Goal: Task Accomplishment & Management: Use online tool/utility

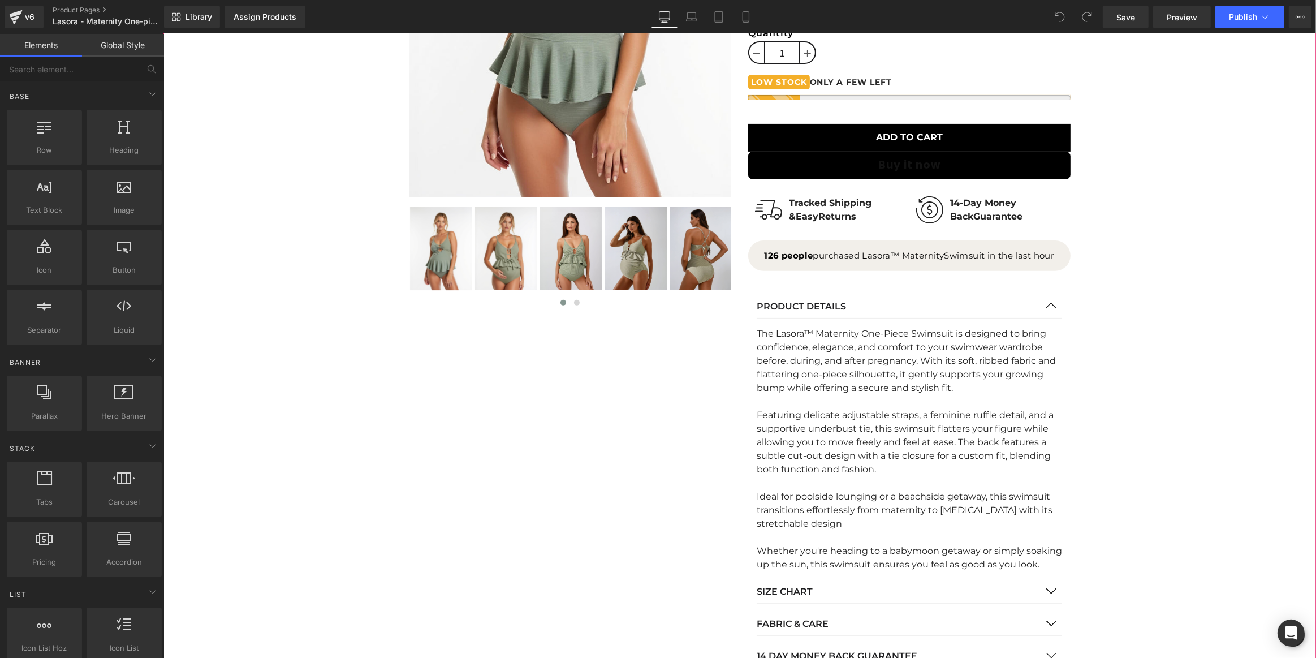
scroll to position [566, 0]
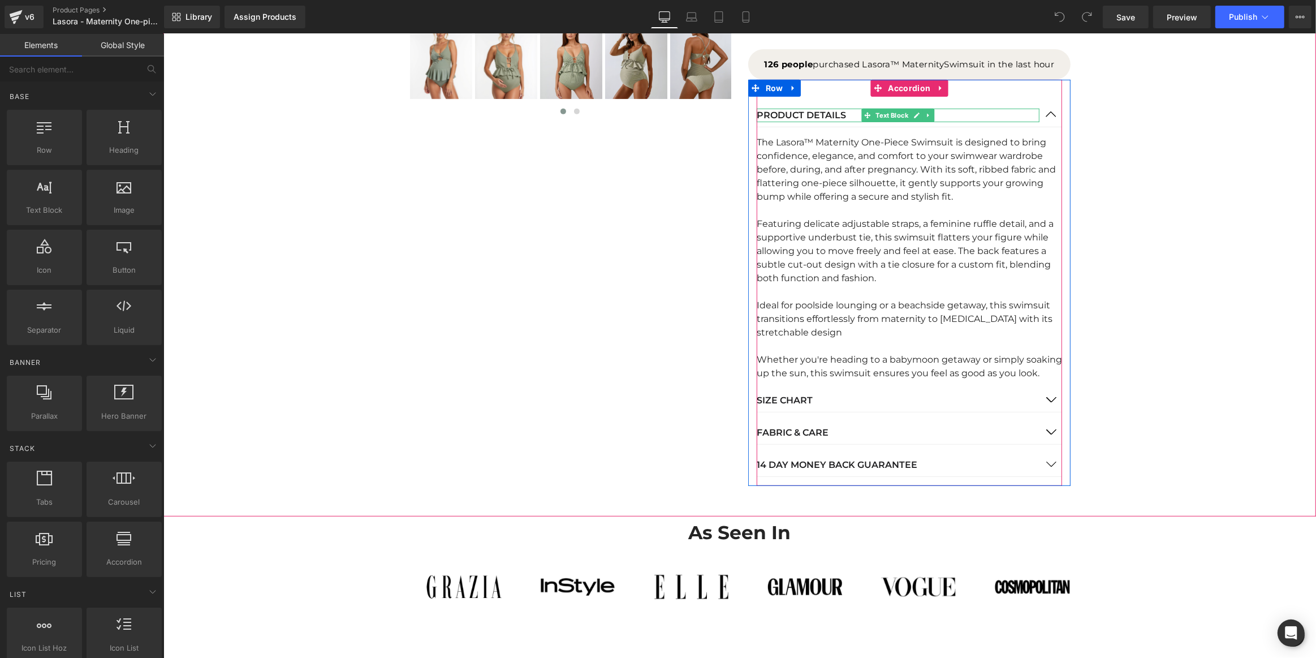
click at [817, 111] on p "PRODUCT DETAILS" at bounding box center [897, 116] width 283 height 14
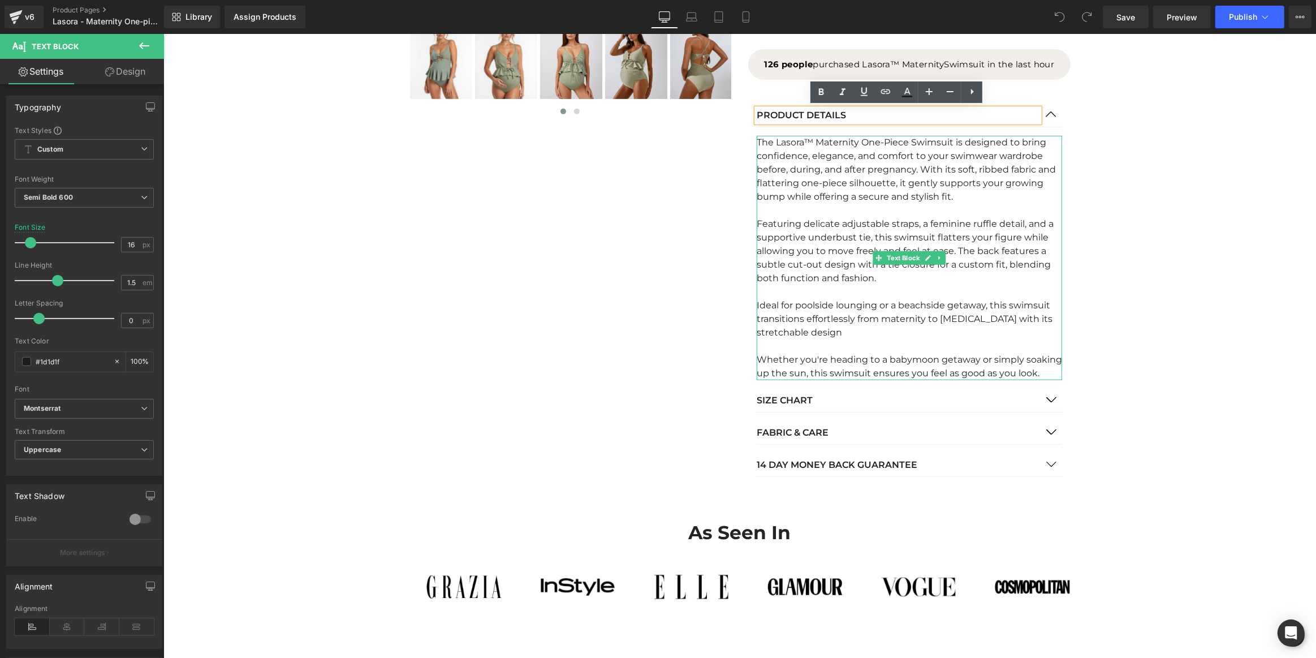
click at [1148, 184] on div "Sale Off (P) Image" at bounding box center [740, 22] width 1142 height 927
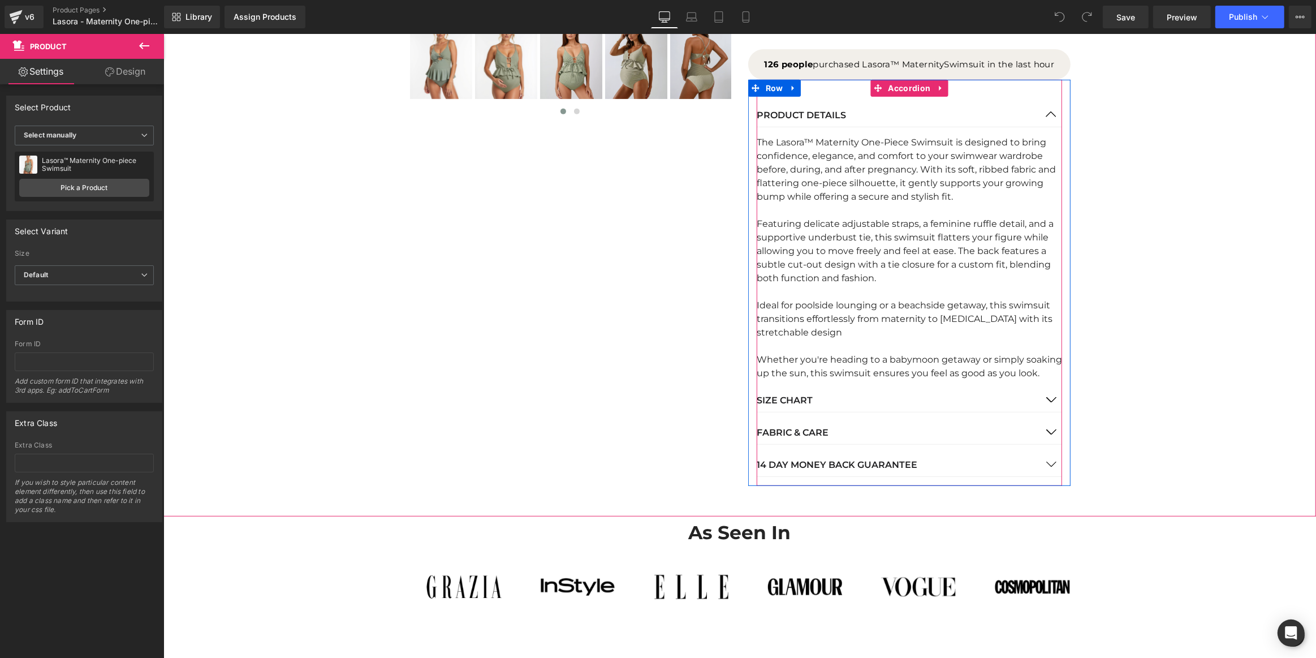
click at [907, 87] on span "Accordion" at bounding box center [909, 88] width 48 height 17
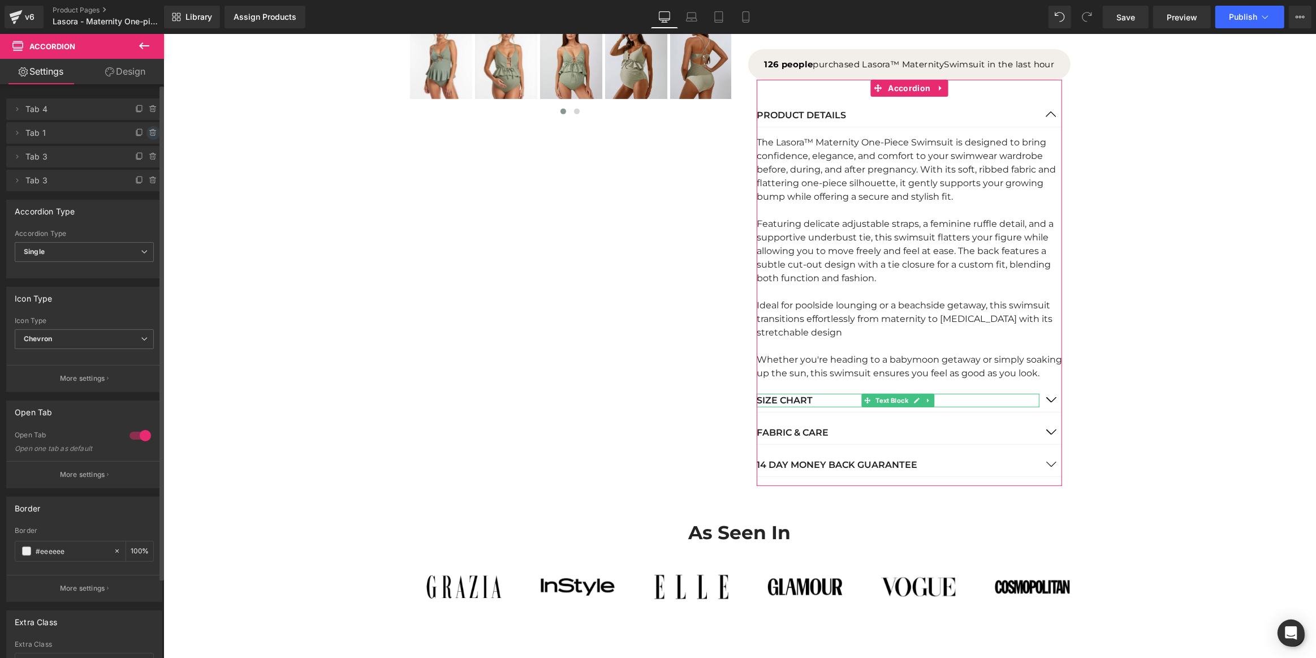
click at [152, 132] on icon at bounding box center [152, 133] width 0 height 2
click at [144, 130] on button "Delete" at bounding box center [141, 133] width 36 height 15
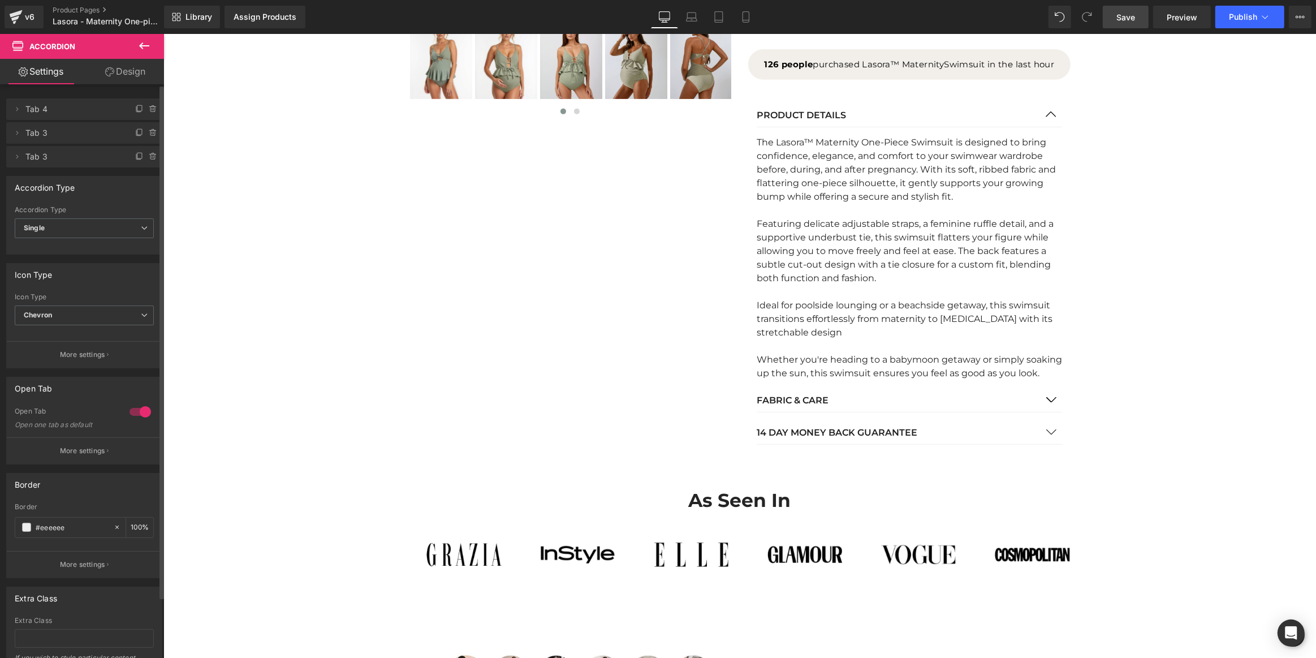
click at [1137, 16] on link "Save" at bounding box center [1126, 17] width 46 height 23
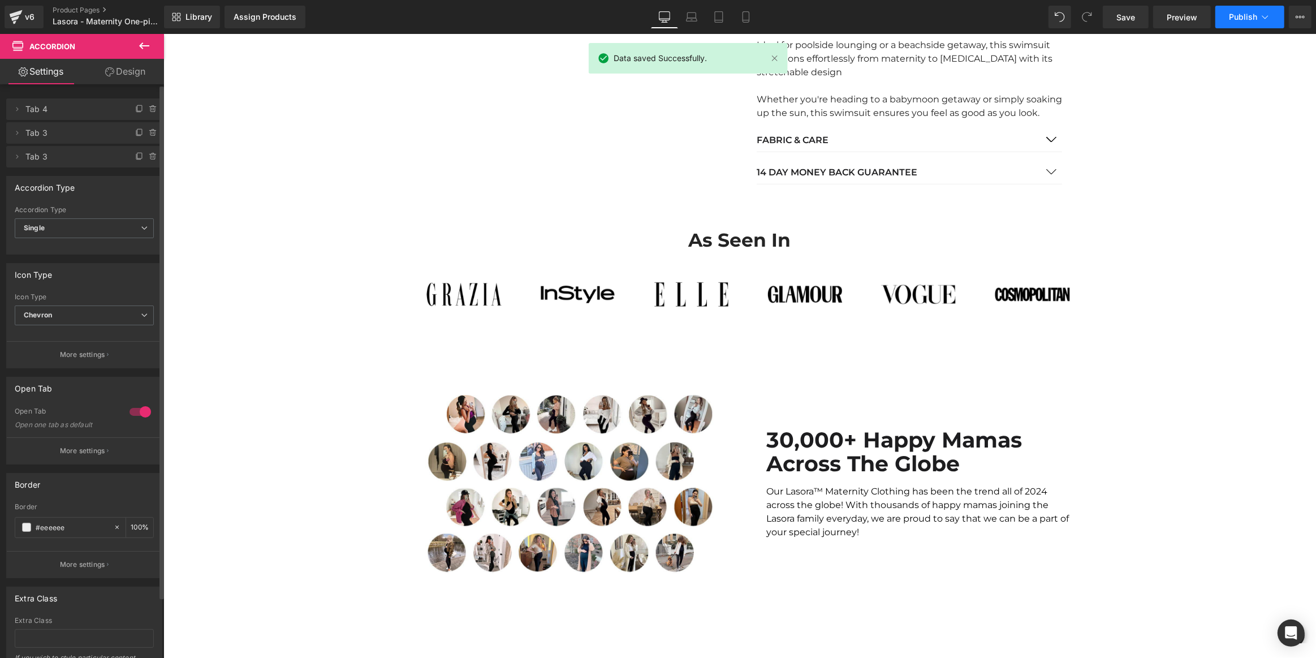
scroll to position [823, 0]
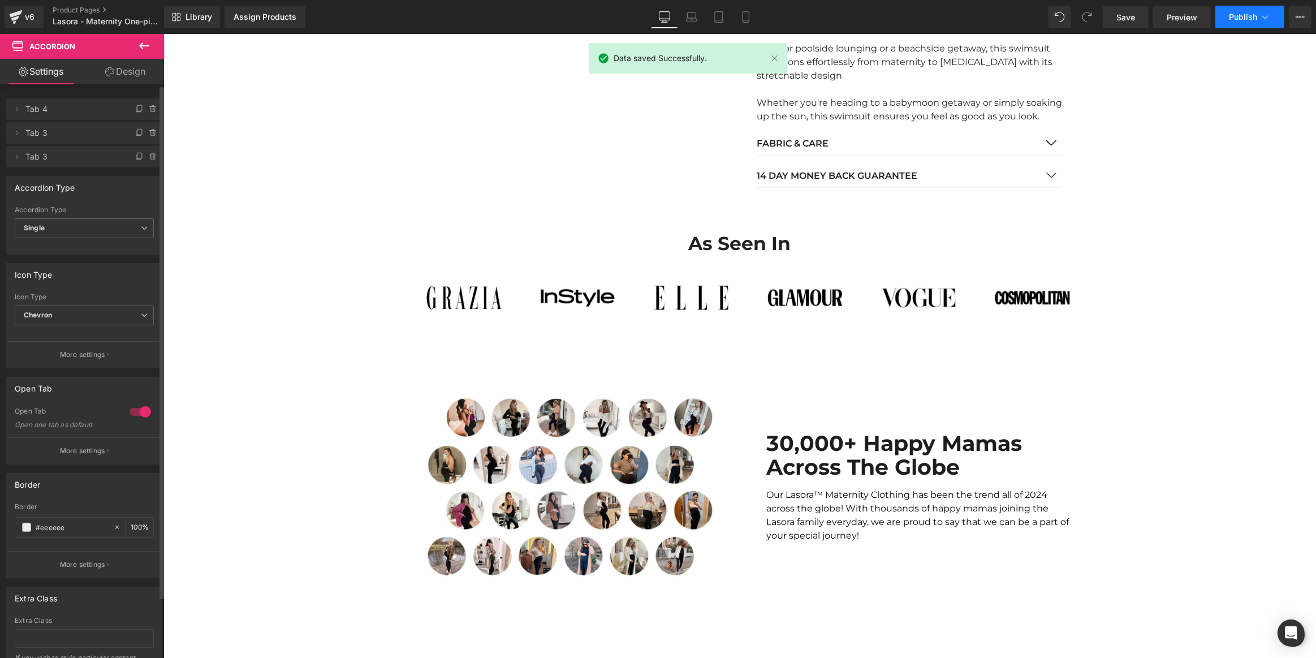
click at [1243, 12] on span "Publish" at bounding box center [1243, 16] width 28 height 9
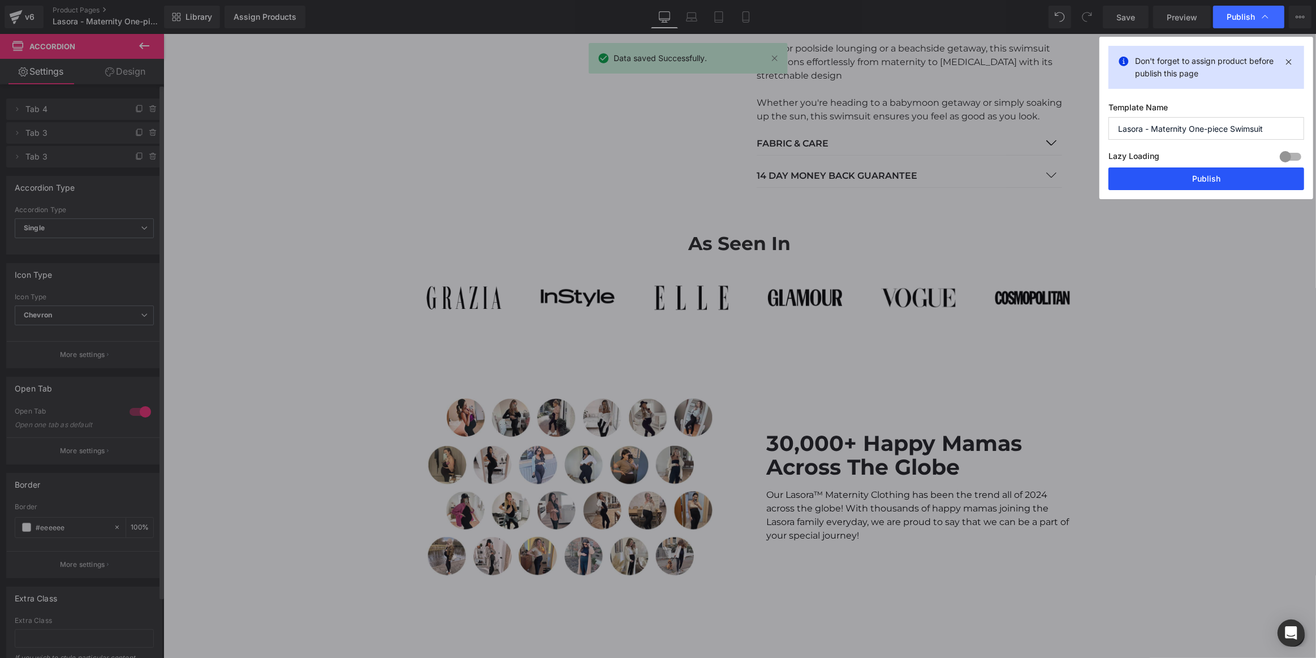
drag, startPoint x: 1192, startPoint y: 172, endPoint x: 861, endPoint y: 29, distance: 360.6
click at [1192, 172] on button "Publish" at bounding box center [1207, 178] width 196 height 23
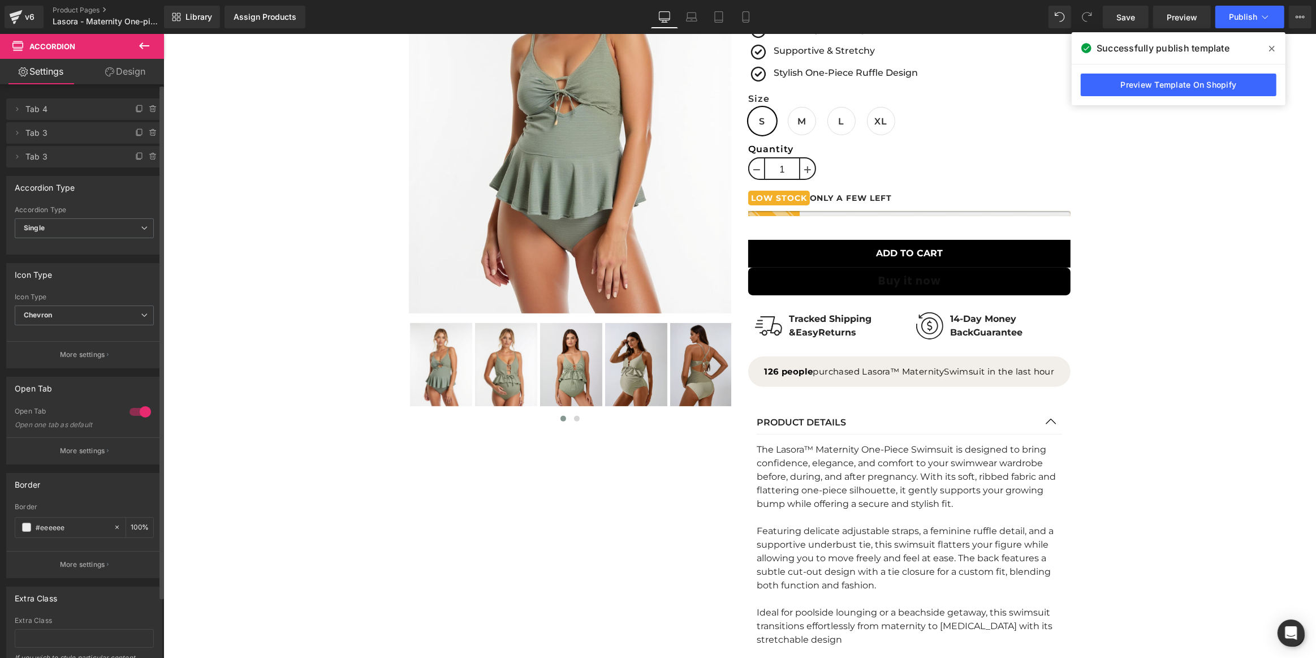
scroll to position [257, 0]
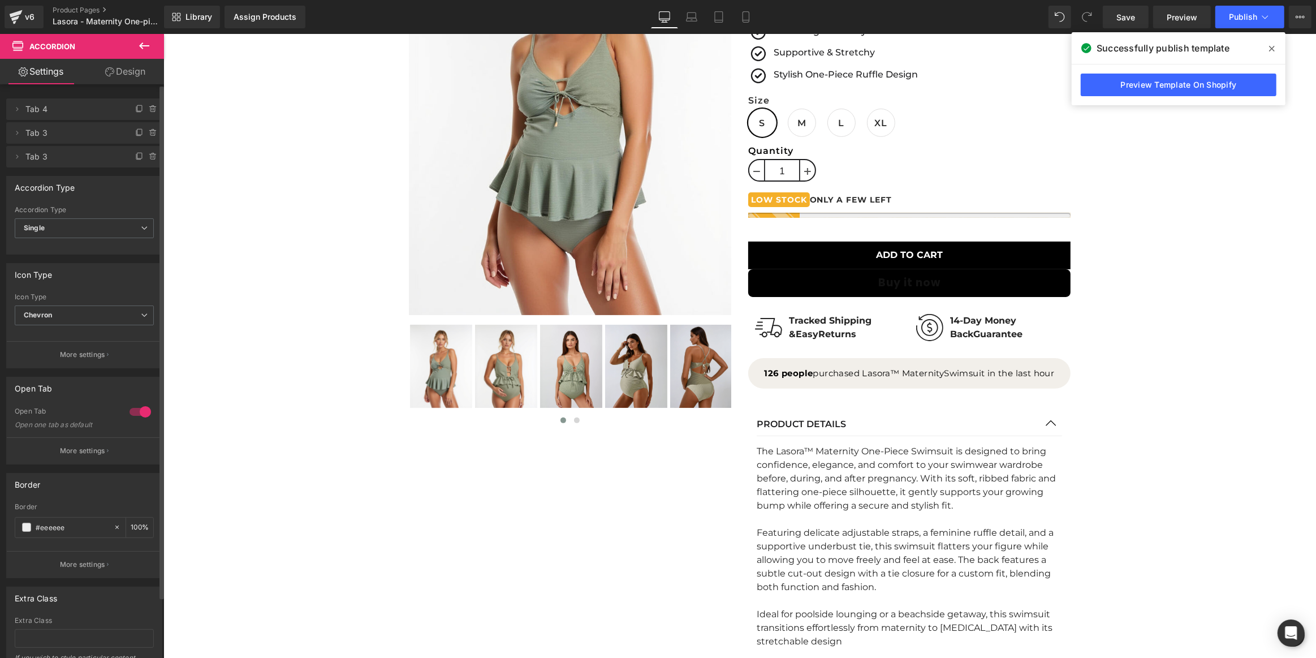
drag, startPoint x: 1272, startPoint y: 53, endPoint x: 749, endPoint y: 8, distance: 524.6
click at [1272, 53] on icon at bounding box center [1272, 48] width 6 height 9
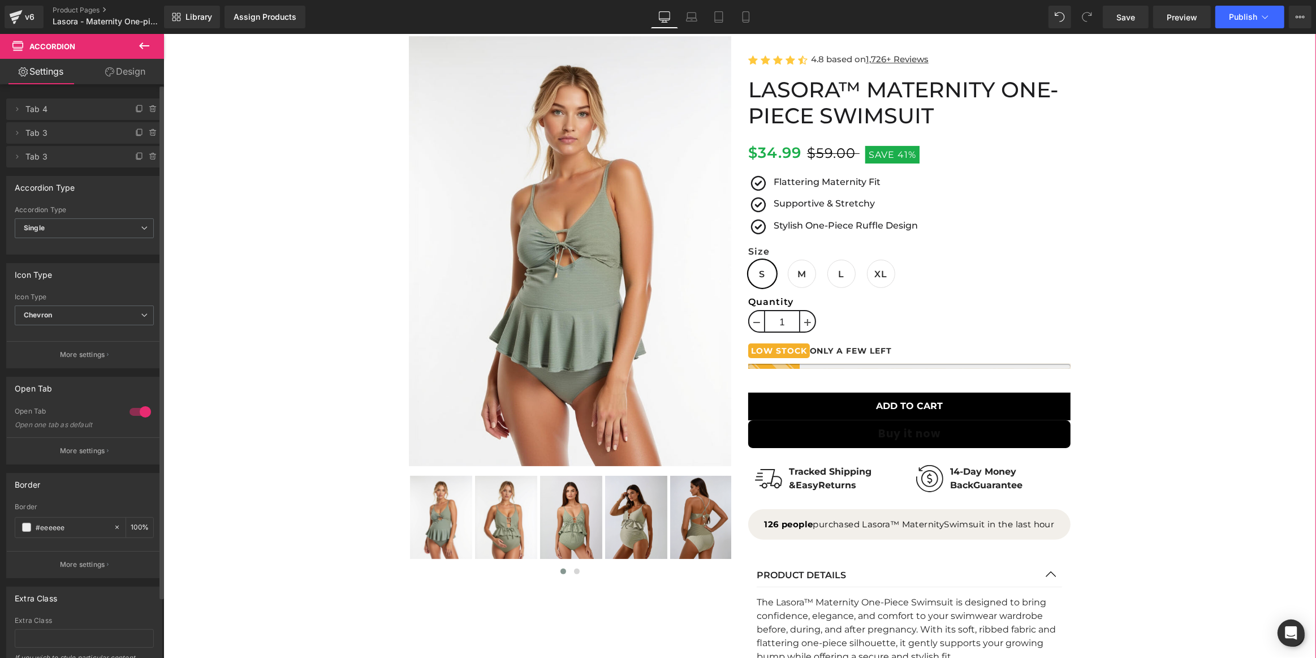
scroll to position [0, 0]
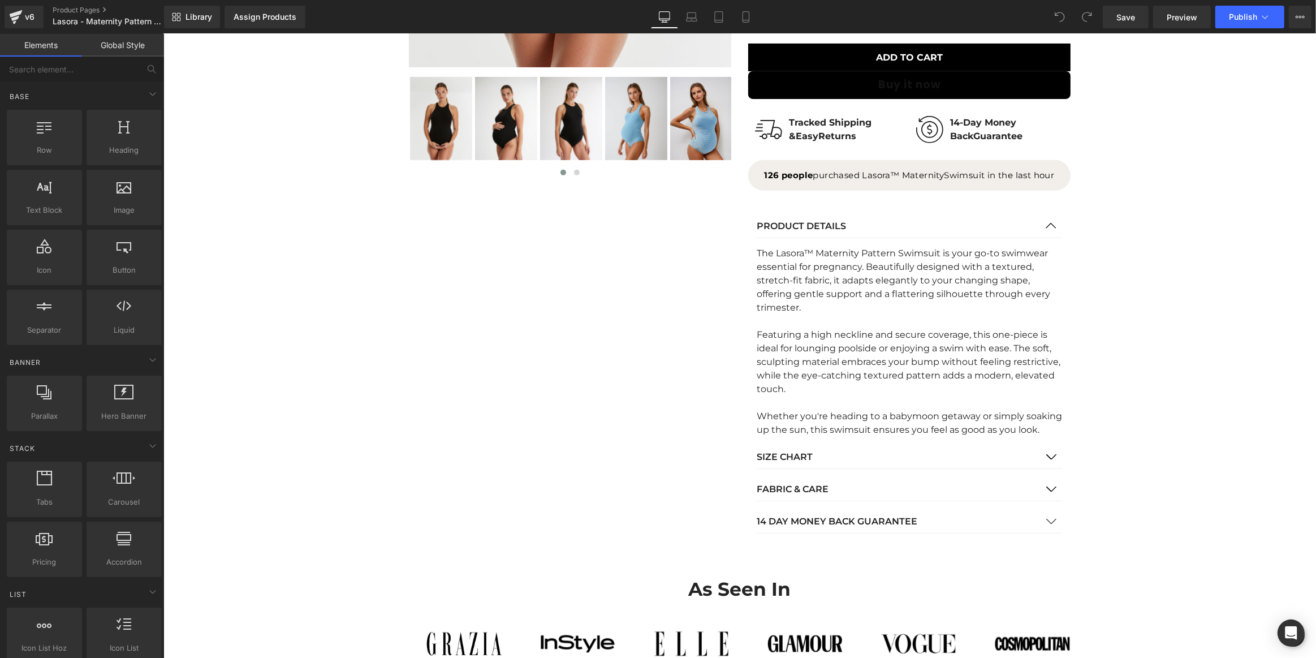
scroll to position [514, 0]
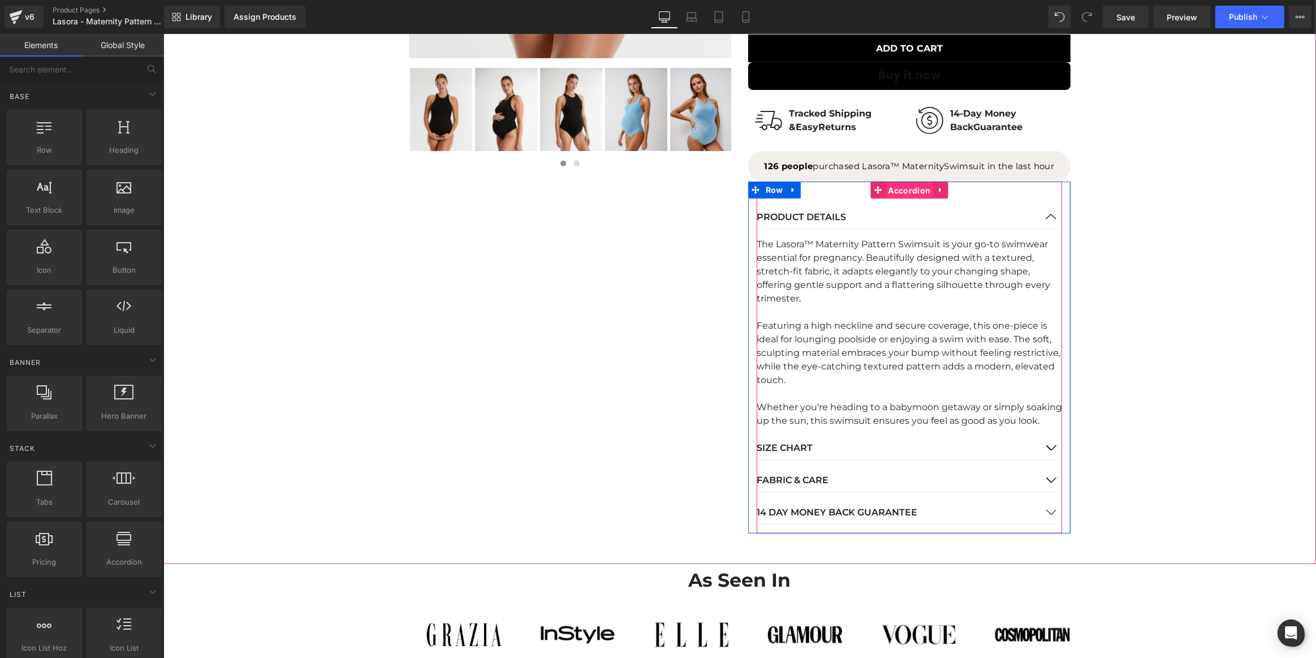
click at [893, 187] on span "Accordion" at bounding box center [909, 190] width 48 height 17
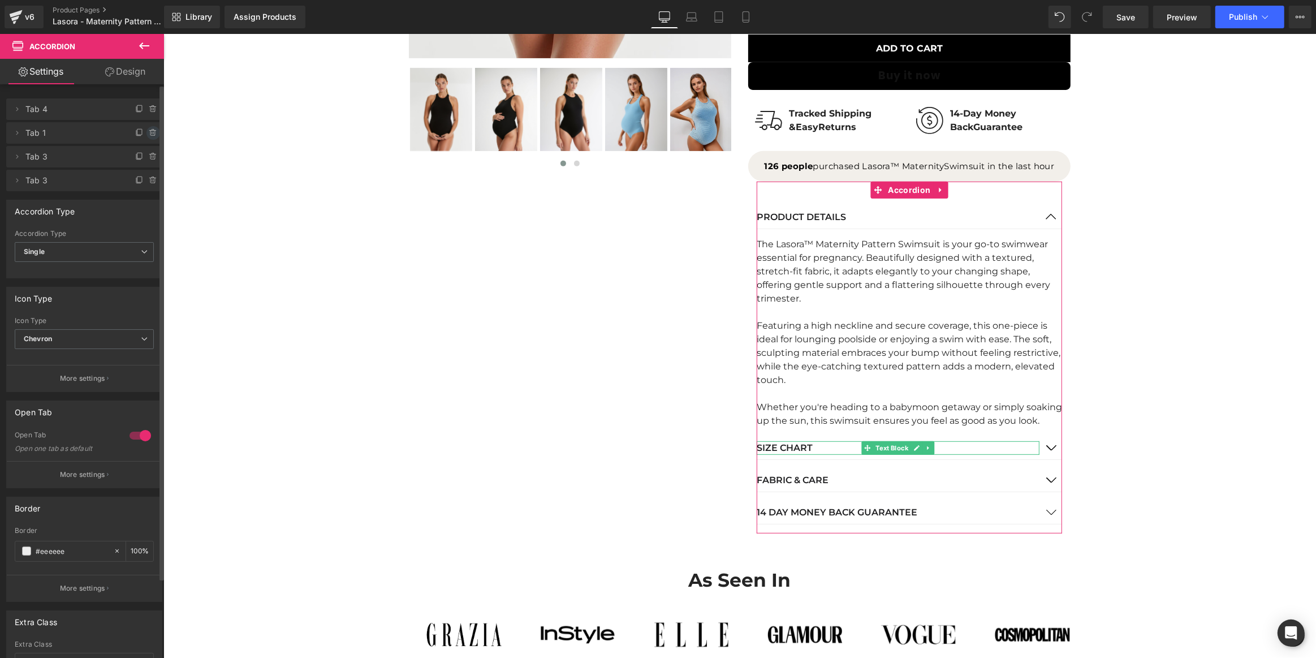
click at [149, 128] on icon at bounding box center [153, 132] width 9 height 9
click at [140, 135] on button "Delete" at bounding box center [141, 133] width 36 height 15
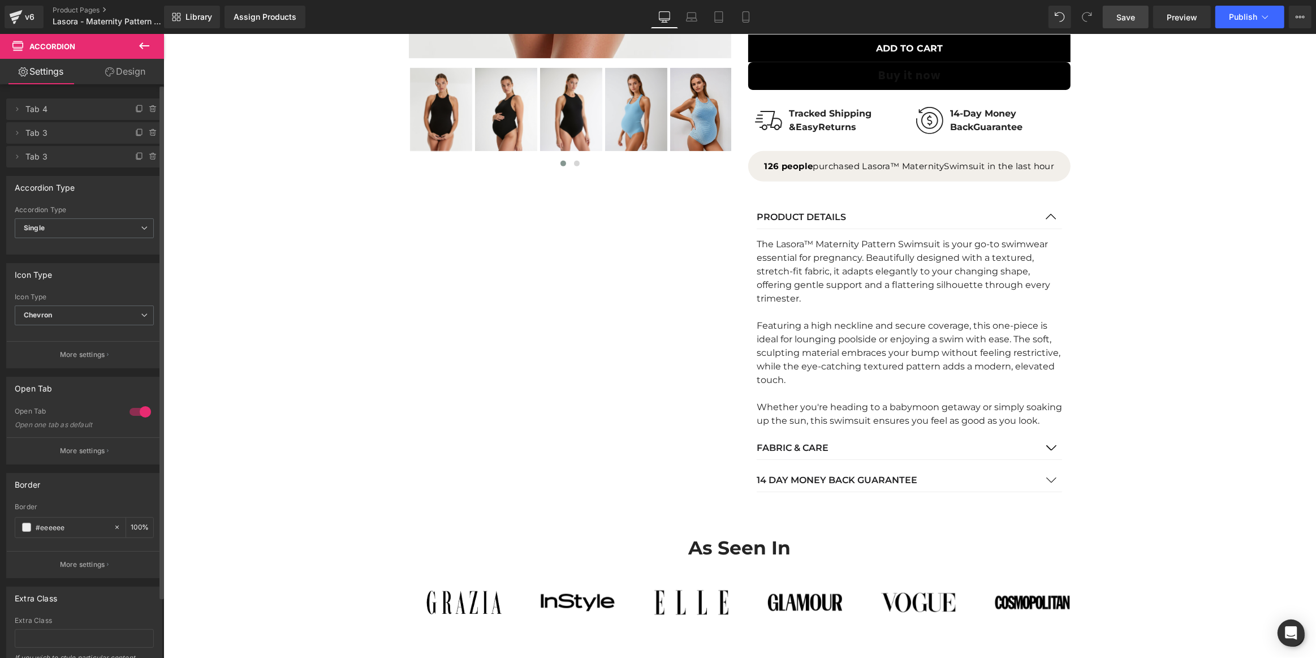
drag, startPoint x: 1134, startPoint y: 8, endPoint x: 621, endPoint y: 316, distance: 598.0
click at [1134, 8] on link "Save" at bounding box center [1126, 17] width 46 height 23
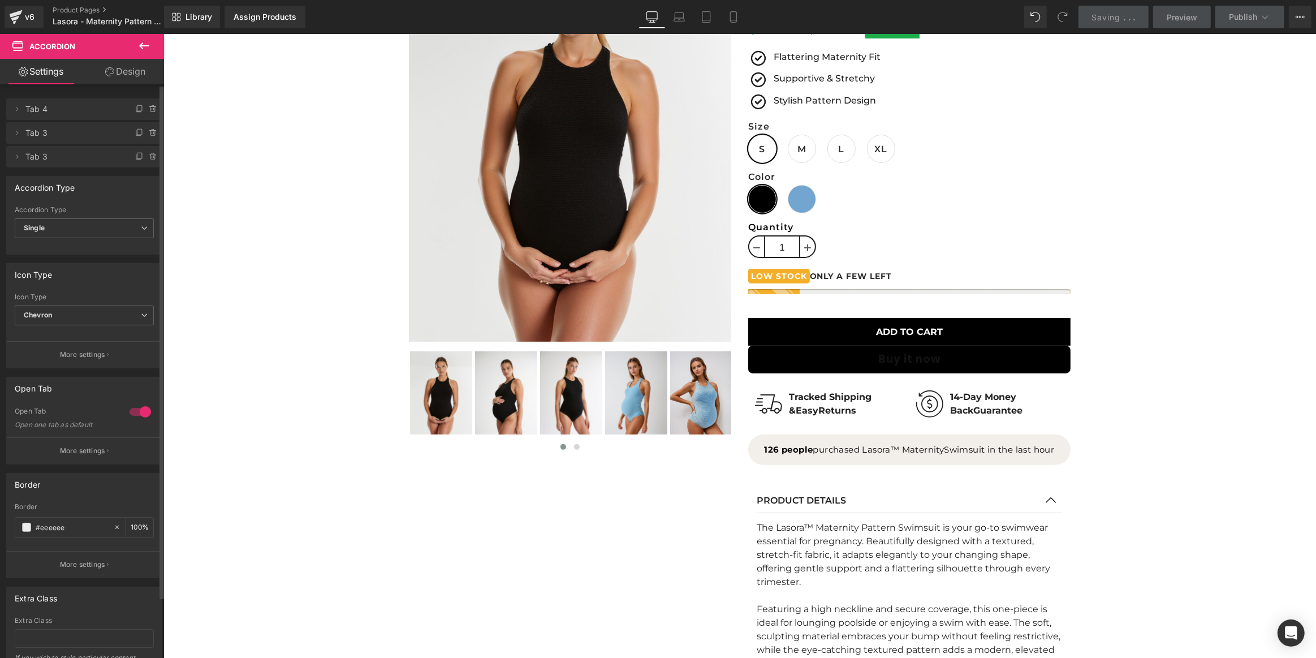
scroll to position [0, 0]
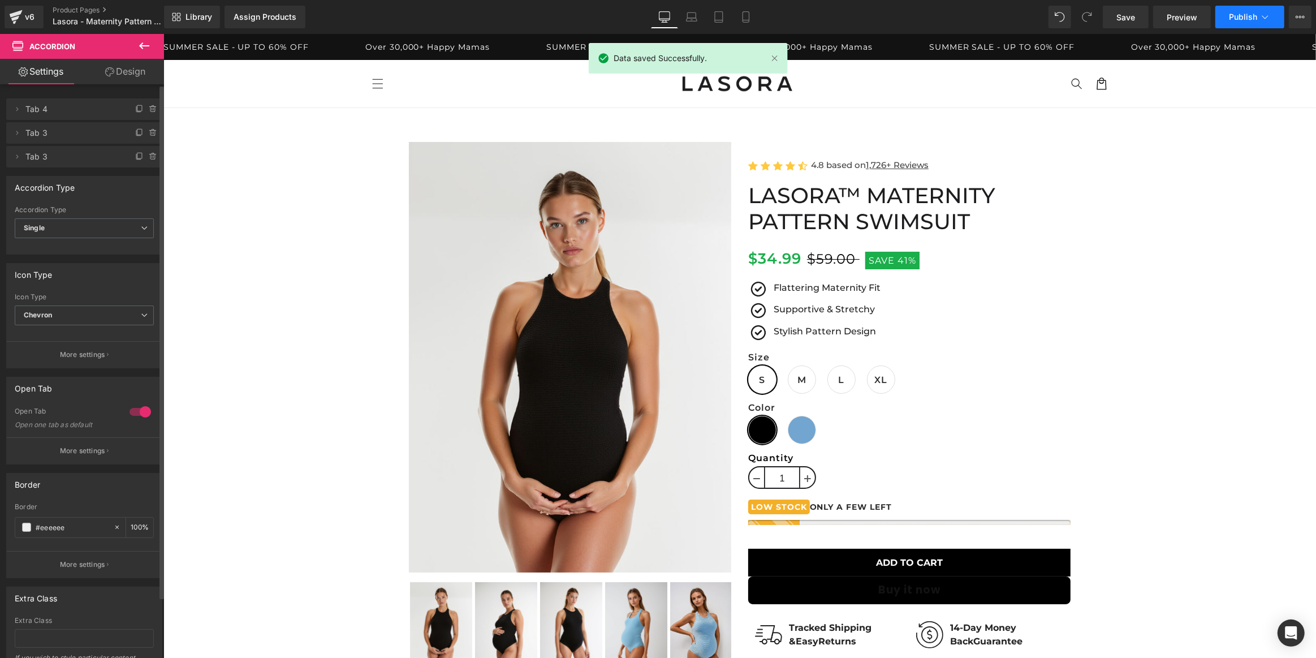
click at [1231, 10] on button "Publish" at bounding box center [1250, 17] width 69 height 23
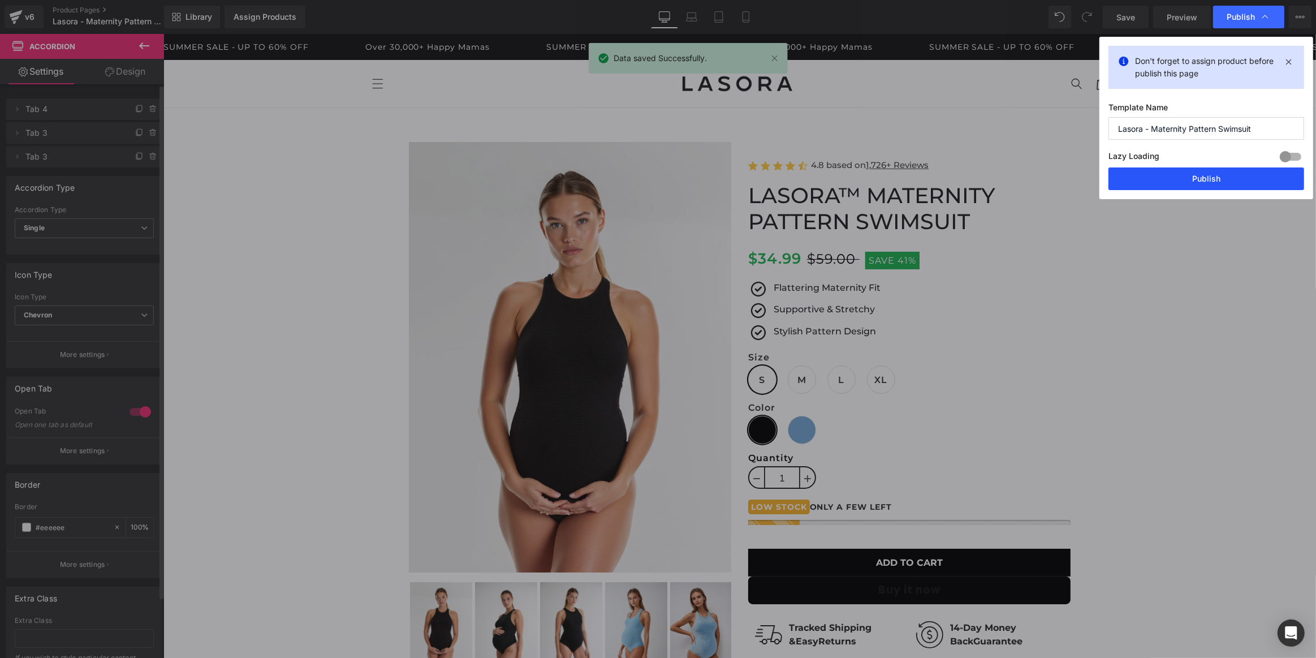
drag, startPoint x: 1177, startPoint y: 173, endPoint x: 1051, endPoint y: 180, distance: 126.4
click at [1177, 173] on button "Publish" at bounding box center [1207, 178] width 196 height 23
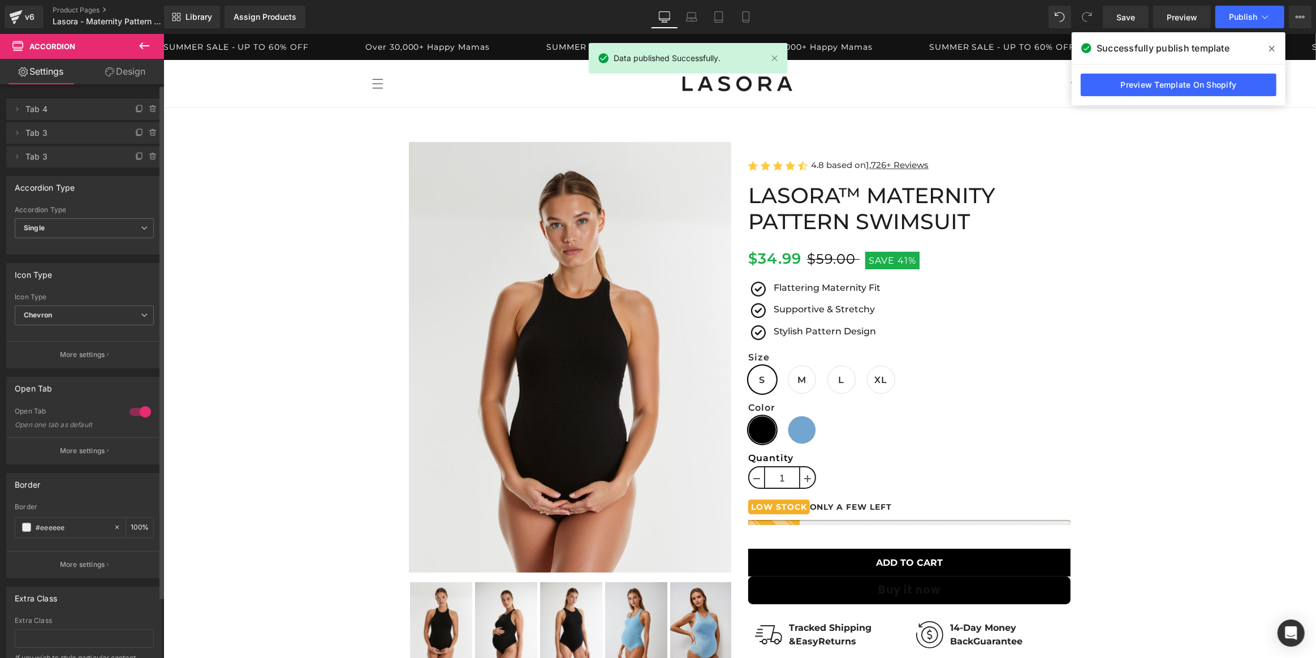
drag, startPoint x: 1268, startPoint y: 48, endPoint x: 787, endPoint y: 14, distance: 482.0
click at [1268, 48] on span at bounding box center [1272, 49] width 18 height 18
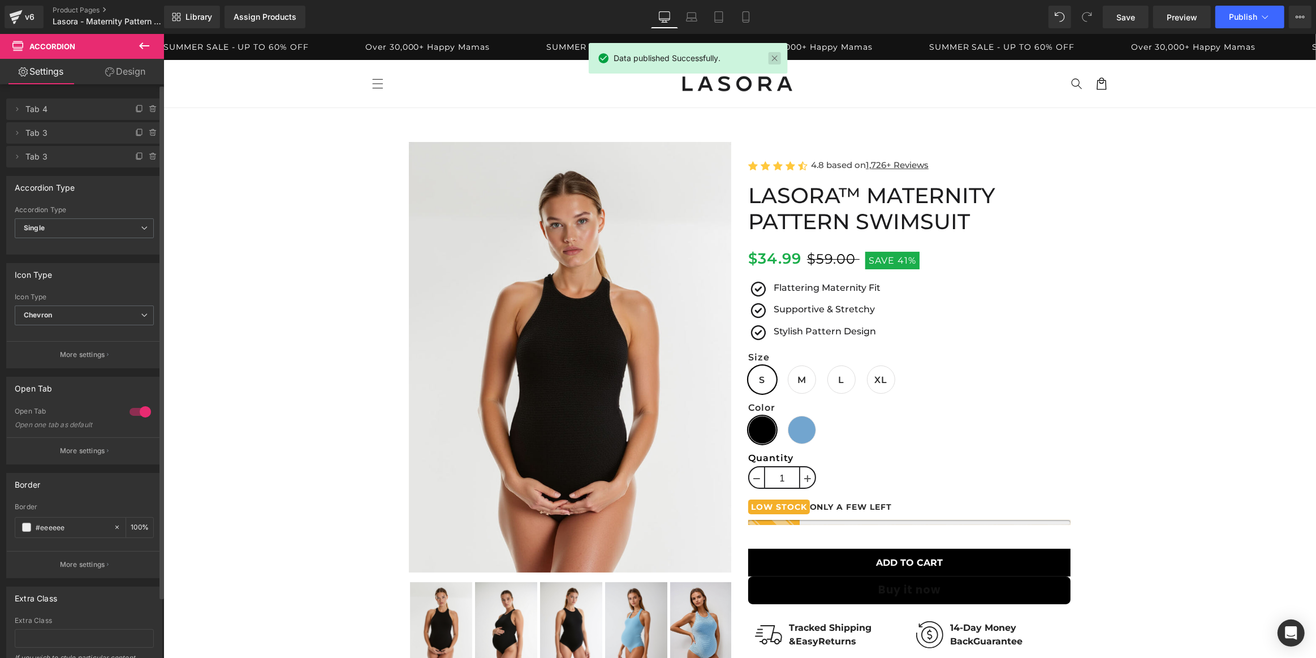
click at [771, 57] on link at bounding box center [774, 58] width 12 height 12
